Goal: Obtain resource: Download file/media

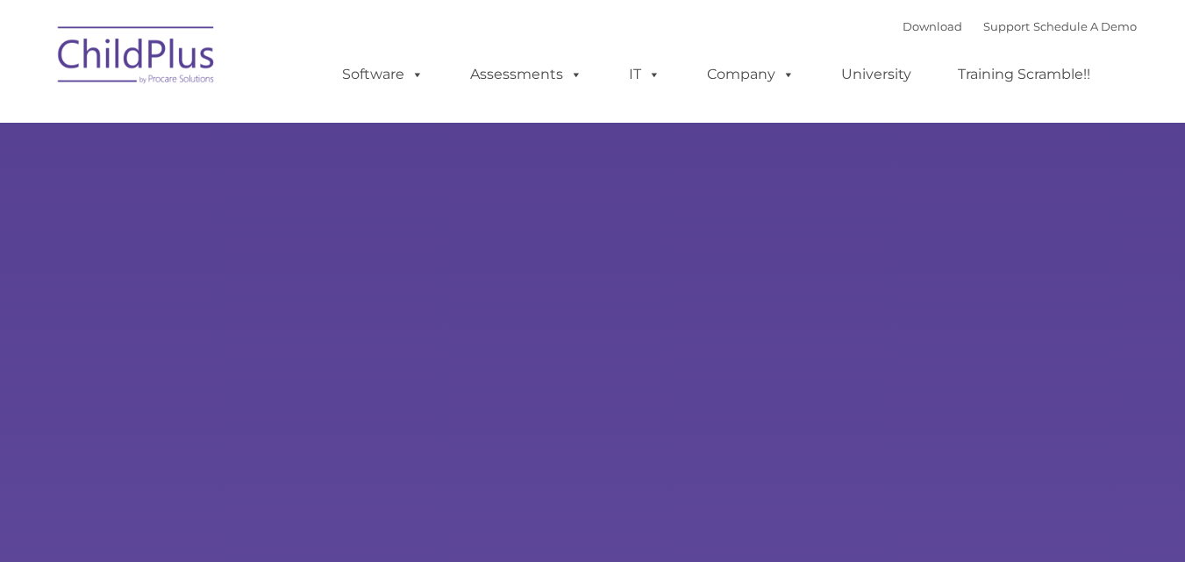
select select "MEDIUM"
type input ""
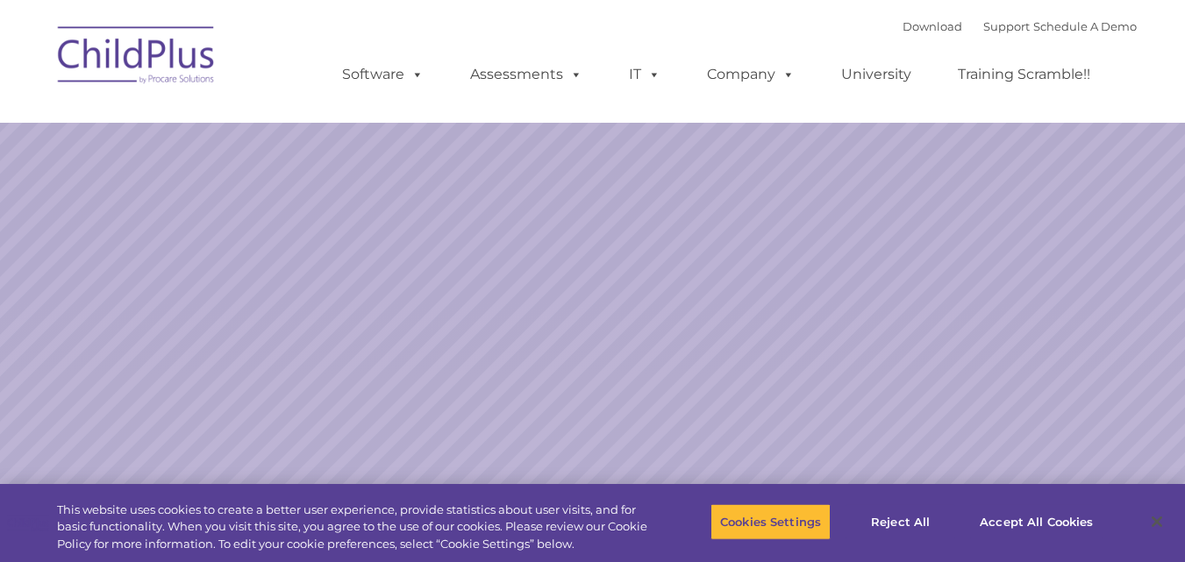
select select "MEDIUM"
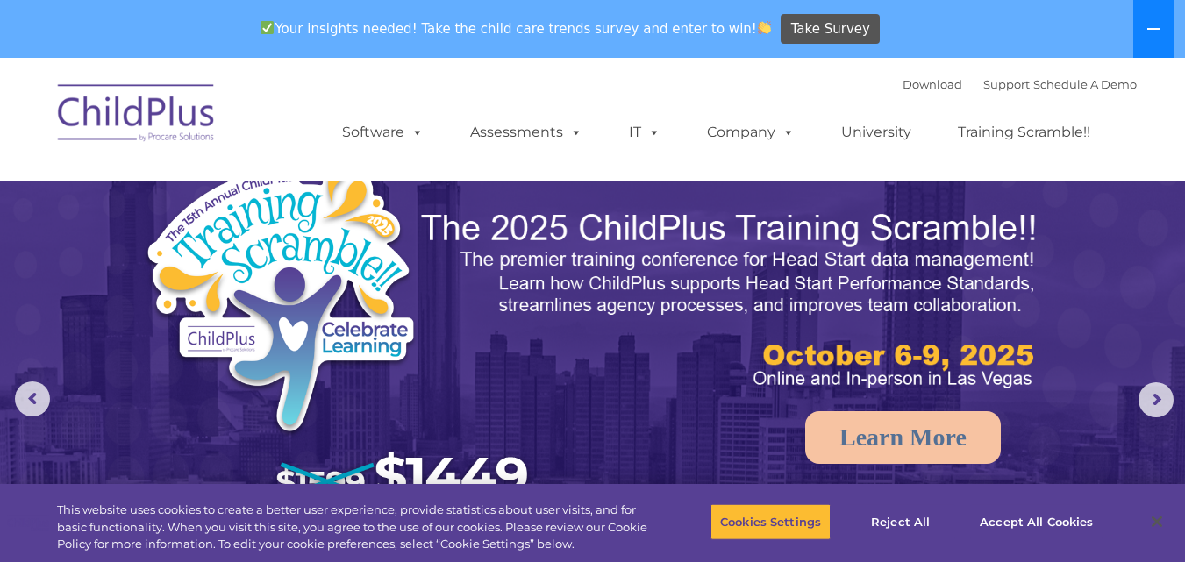
click at [1157, 29] on icon at bounding box center [1153, 29] width 12 height 2
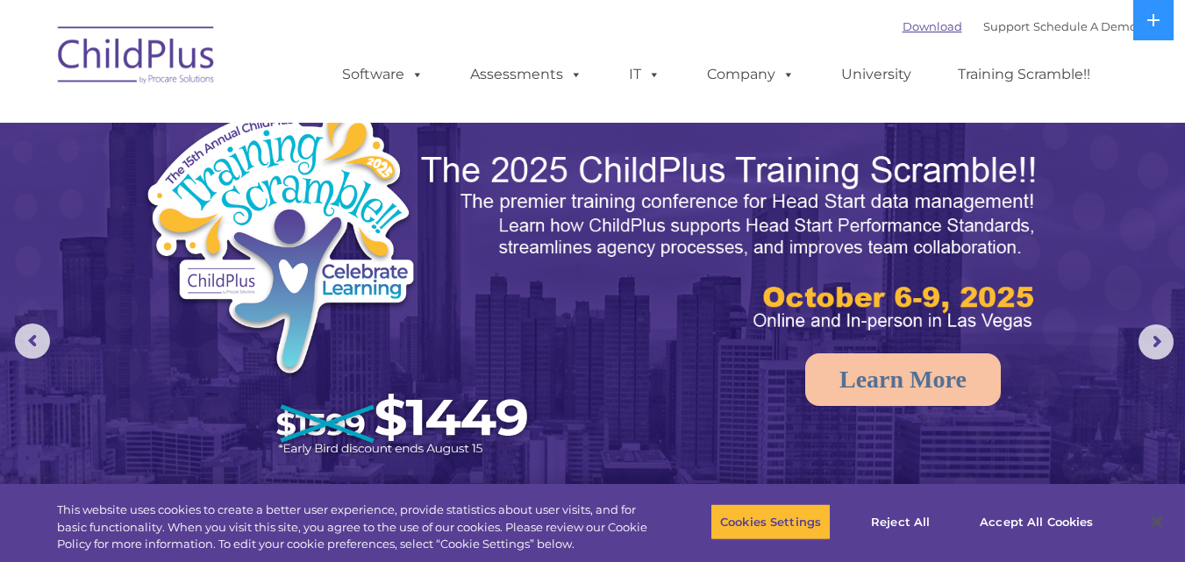
click at [920, 23] on link "Download" at bounding box center [932, 26] width 60 height 14
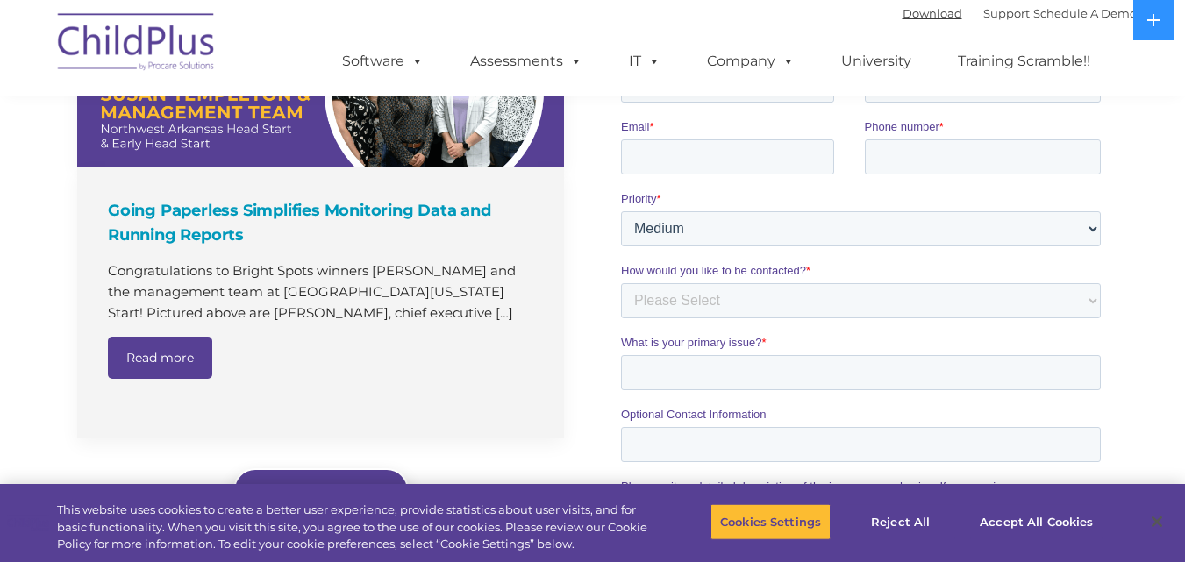
scroll to position [1441, 0]
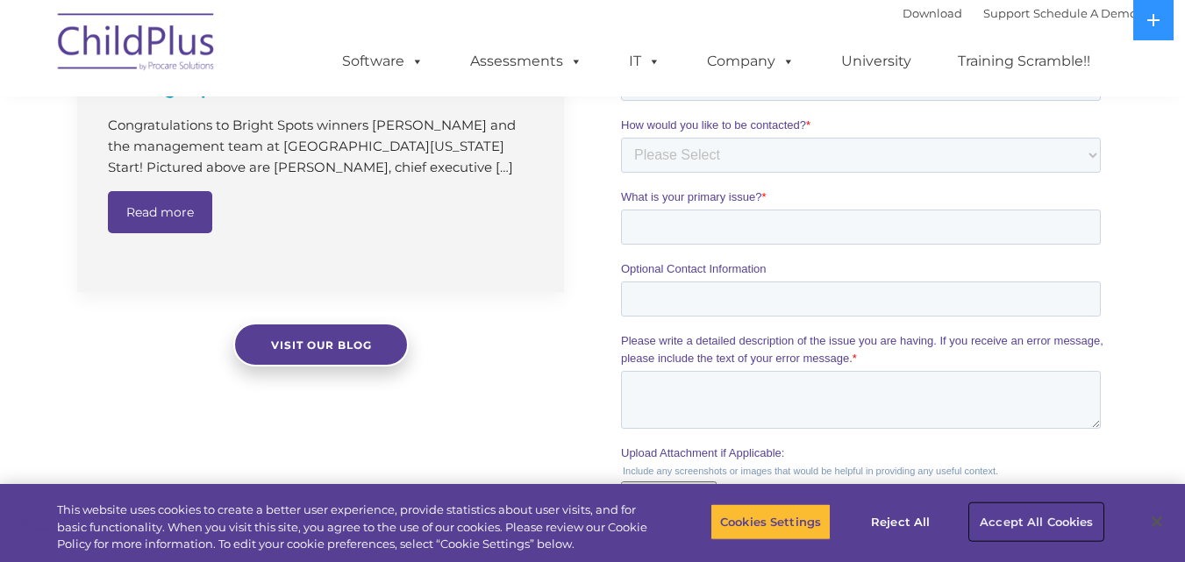
click at [1044, 522] on button "Accept All Cookies" at bounding box center [1036, 521] width 132 height 37
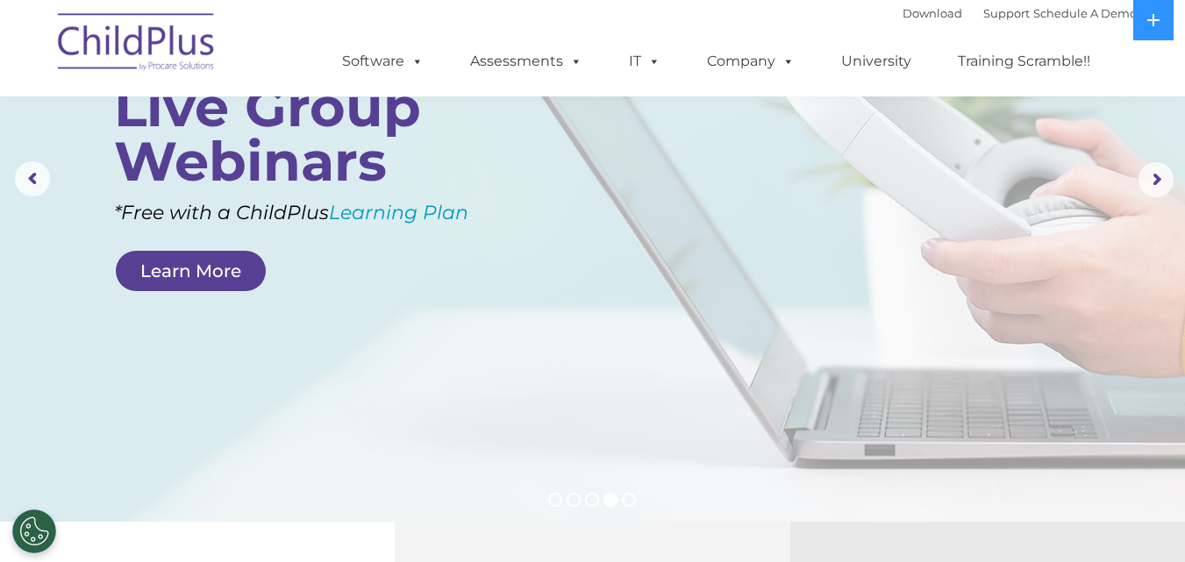
scroll to position [0, 0]
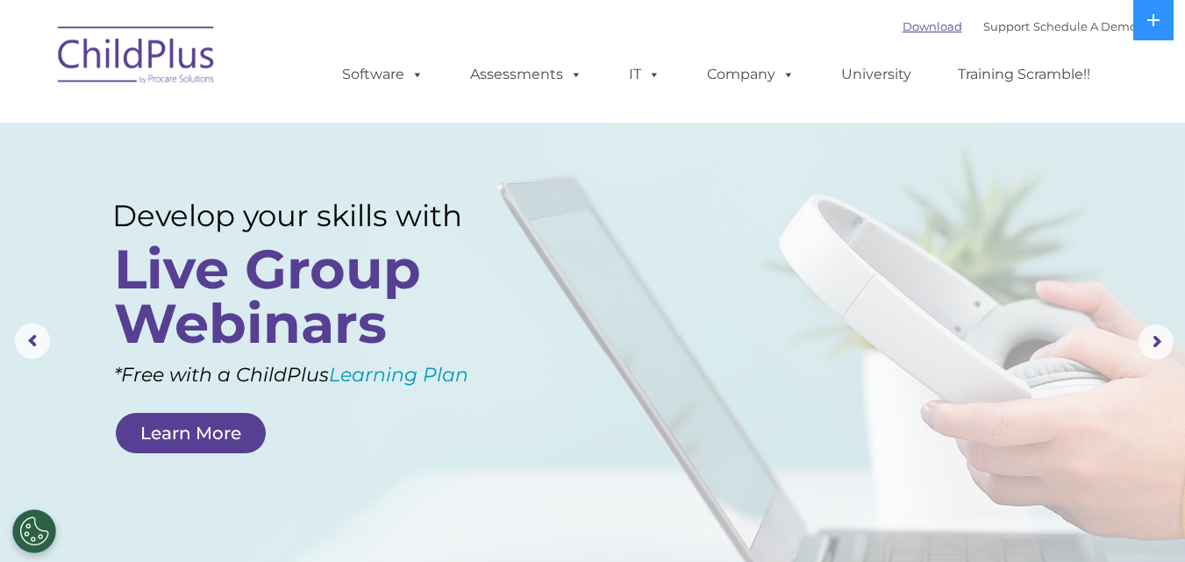
click at [903, 27] on link "Download" at bounding box center [932, 26] width 60 height 14
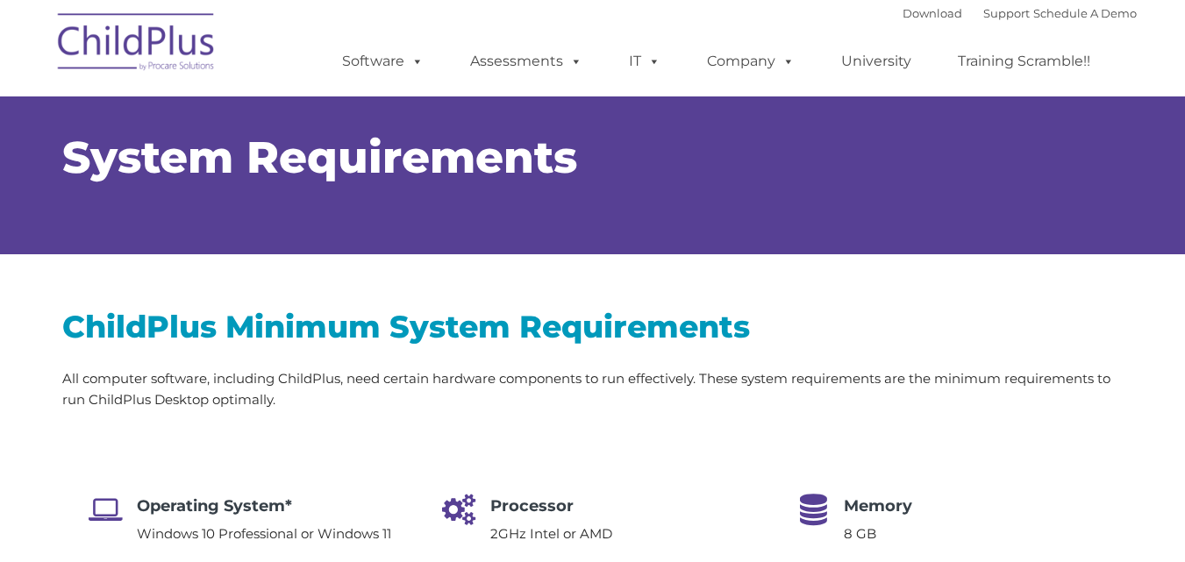
type input ""
select select "MEDIUM"
drag, startPoint x: 1193, startPoint y: 68, endPoint x: 1196, endPoint y: -40, distance: 107.9
click at [914, 15] on link "Download" at bounding box center [932, 13] width 60 height 14
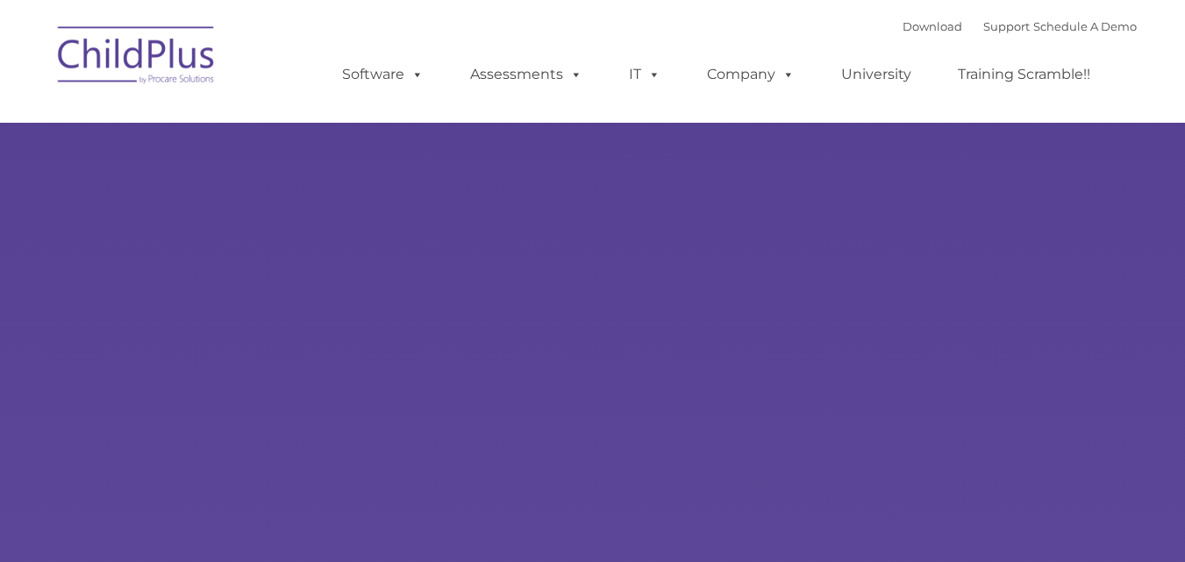
type input ""
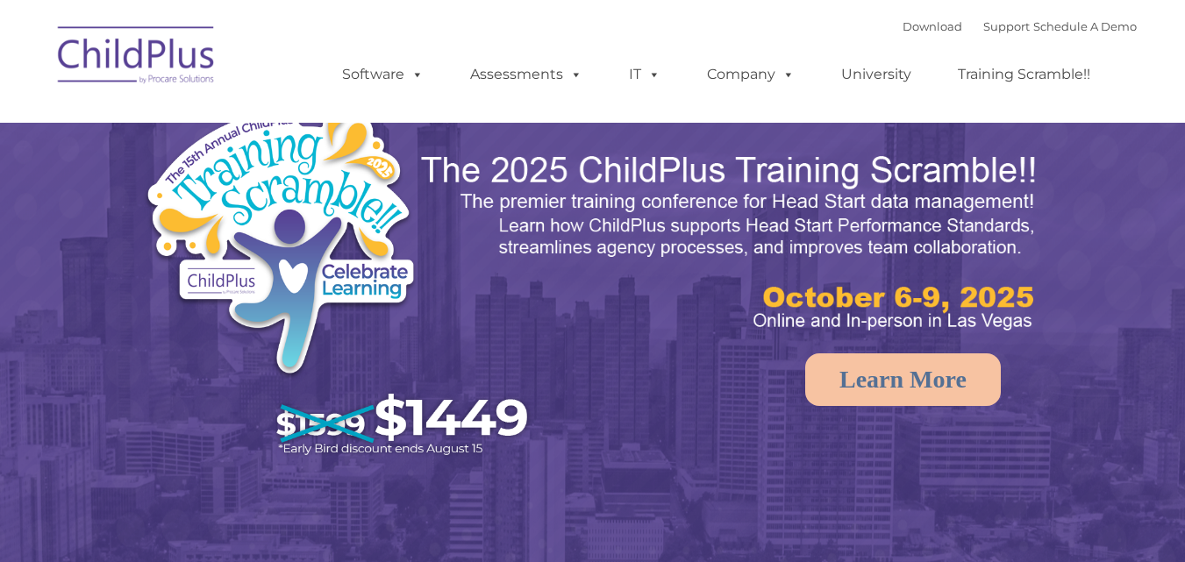
select select "MEDIUM"
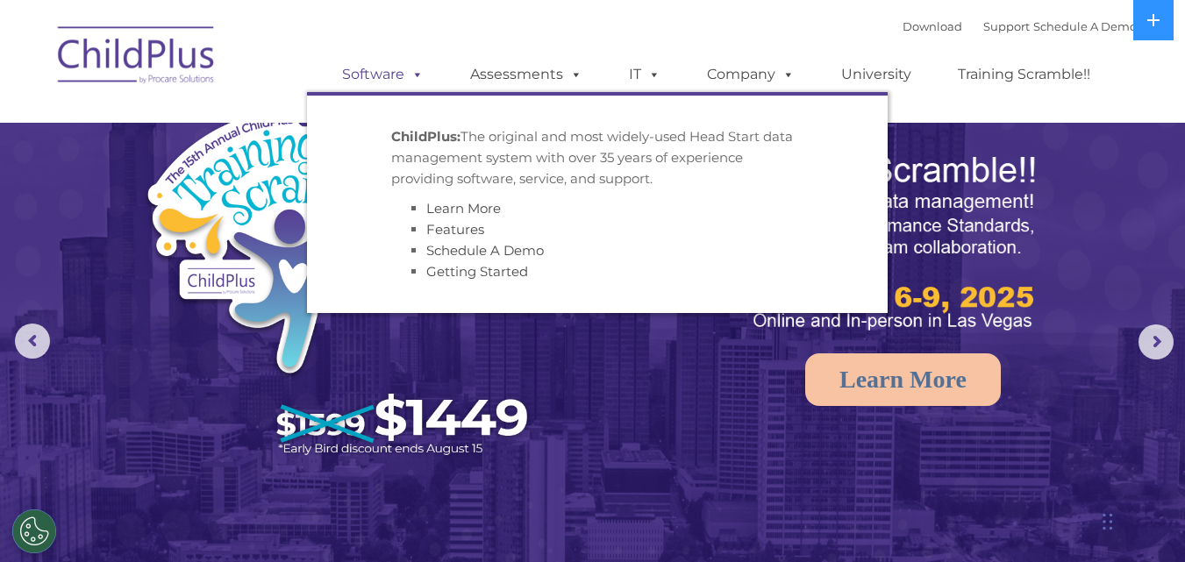
click at [411, 74] on span at bounding box center [413, 74] width 19 height 17
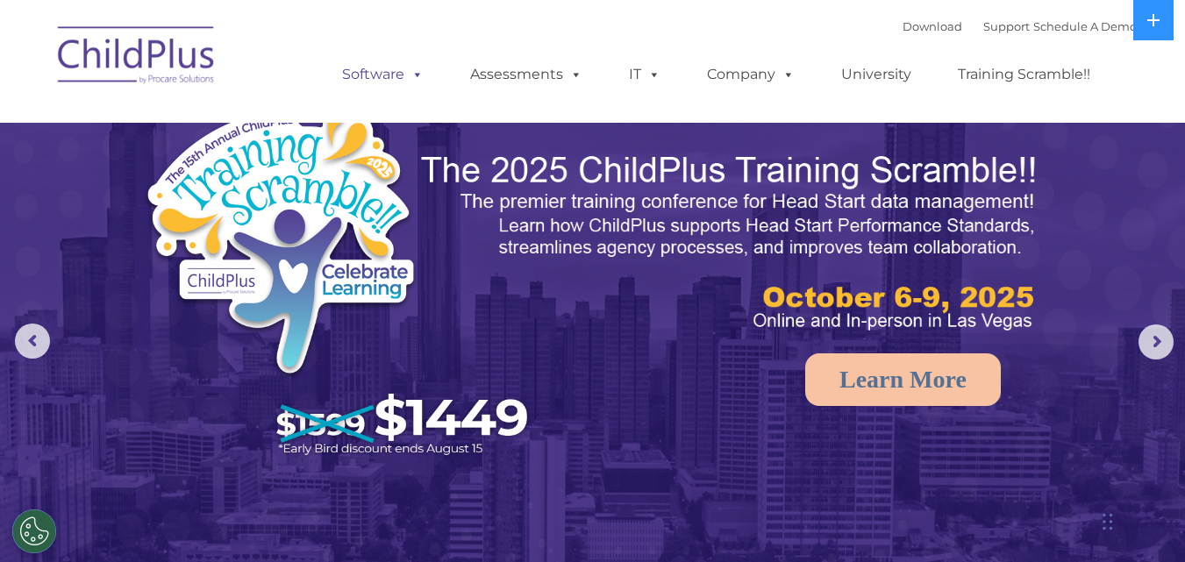
click at [411, 74] on span at bounding box center [413, 74] width 19 height 17
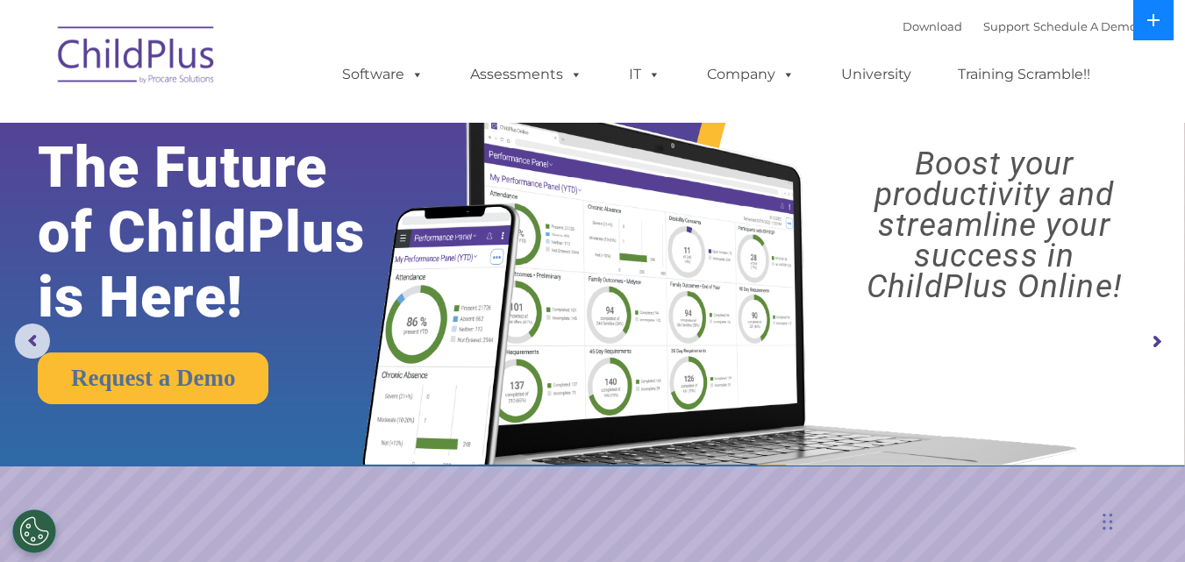
click at [1151, 19] on icon at bounding box center [1153, 20] width 12 height 12
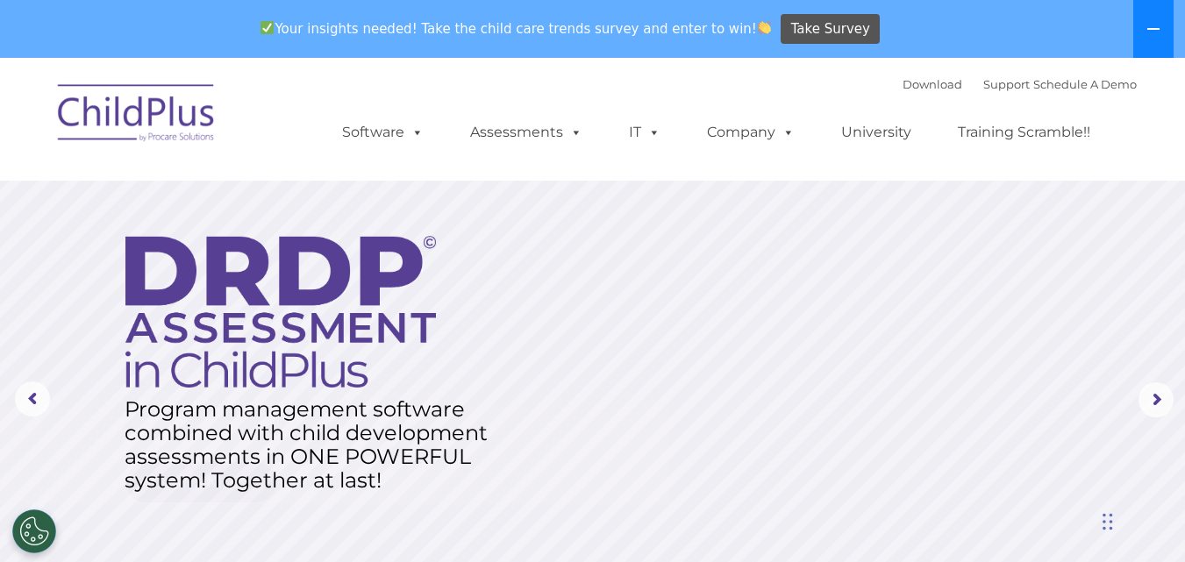
click at [1151, 19] on button at bounding box center [1153, 29] width 40 height 58
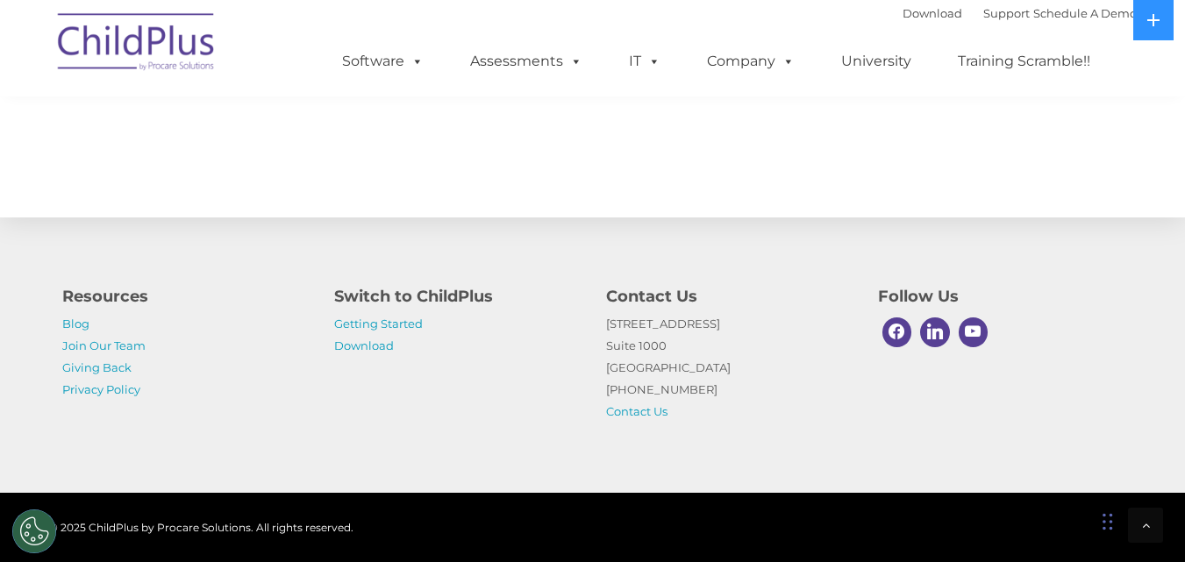
scroll to position [2001, 0]
click at [402, 324] on link "Getting Started" at bounding box center [378, 324] width 89 height 14
